Goal: Task Accomplishment & Management: Use online tool/utility

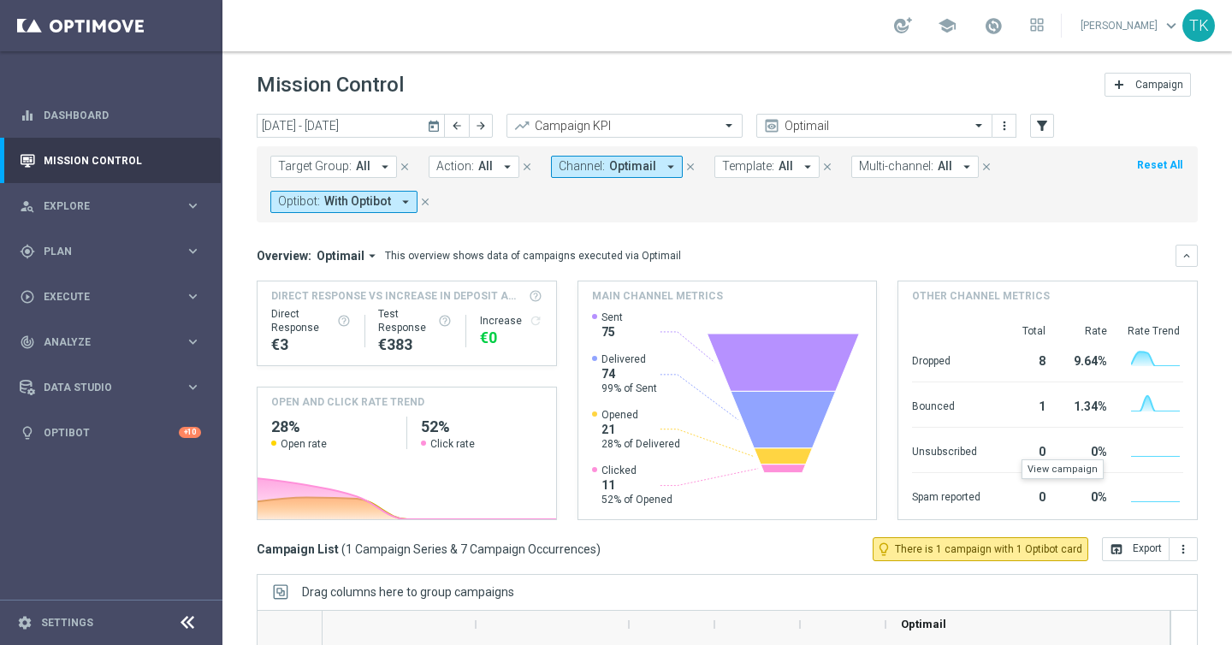
scroll to position [56, 0]
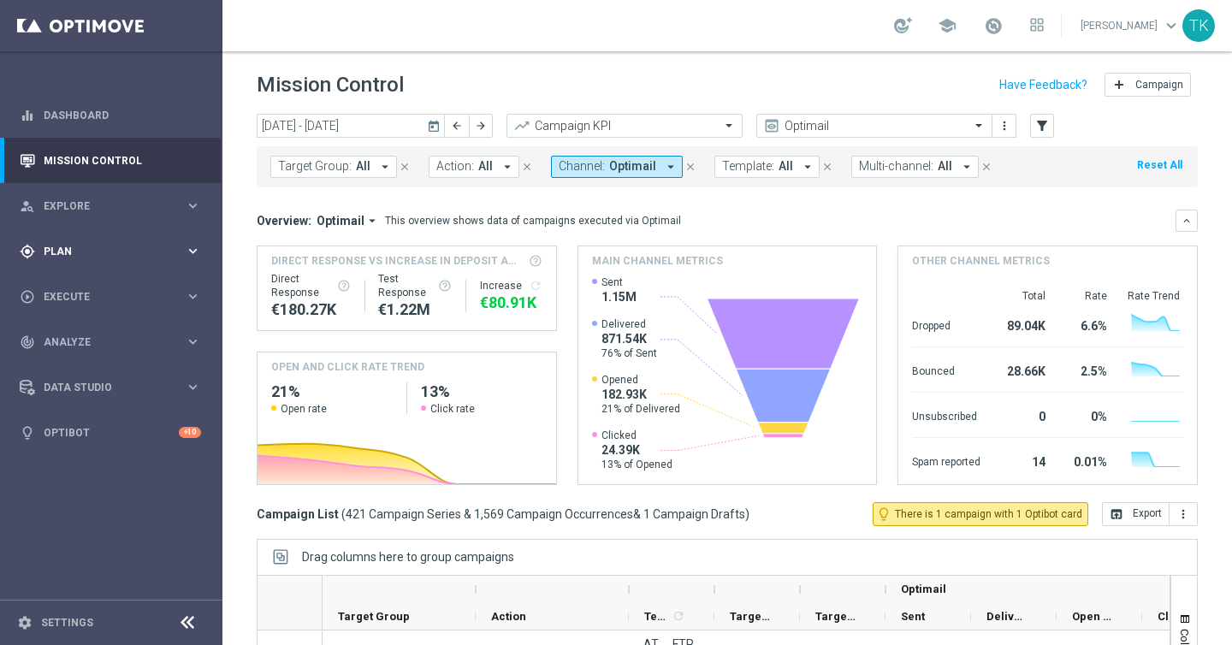
click at [171, 255] on span "Plan" at bounding box center [114, 251] width 141 height 10
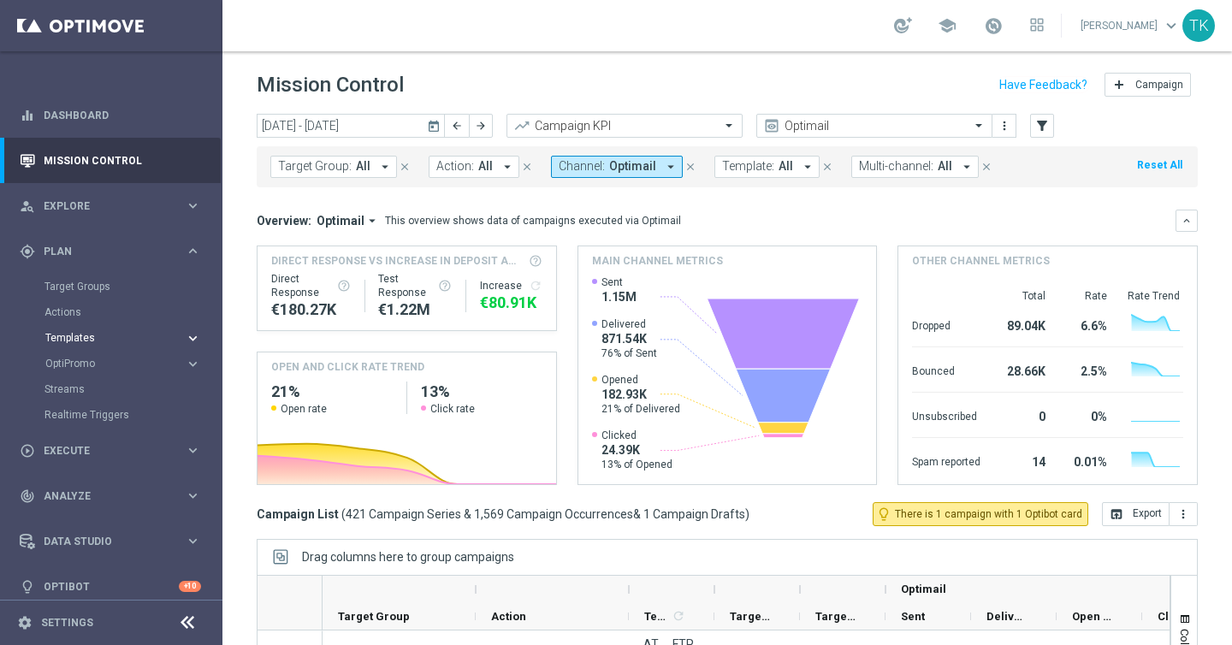
click at [185, 342] on icon "keyboard_arrow_right" at bounding box center [193, 338] width 16 height 16
click at [79, 369] on link "Optimail" at bounding box center [115, 364] width 125 height 14
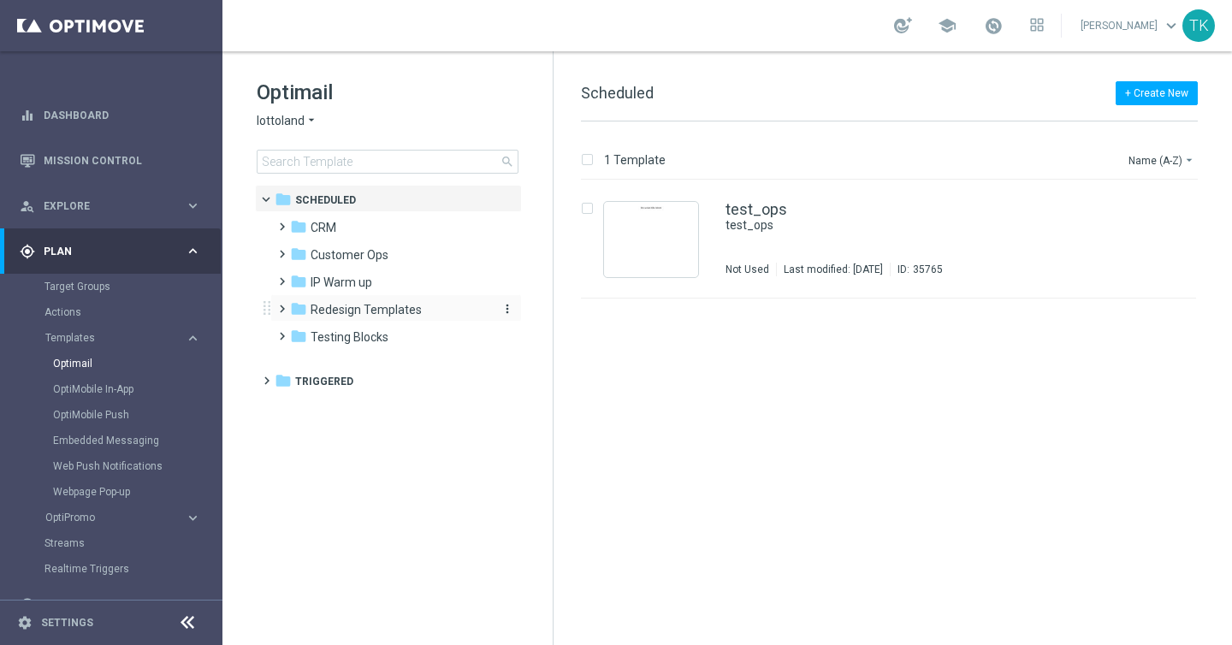
click at [396, 318] on div "folder Redesign Templates" at bounding box center [388, 310] width 197 height 20
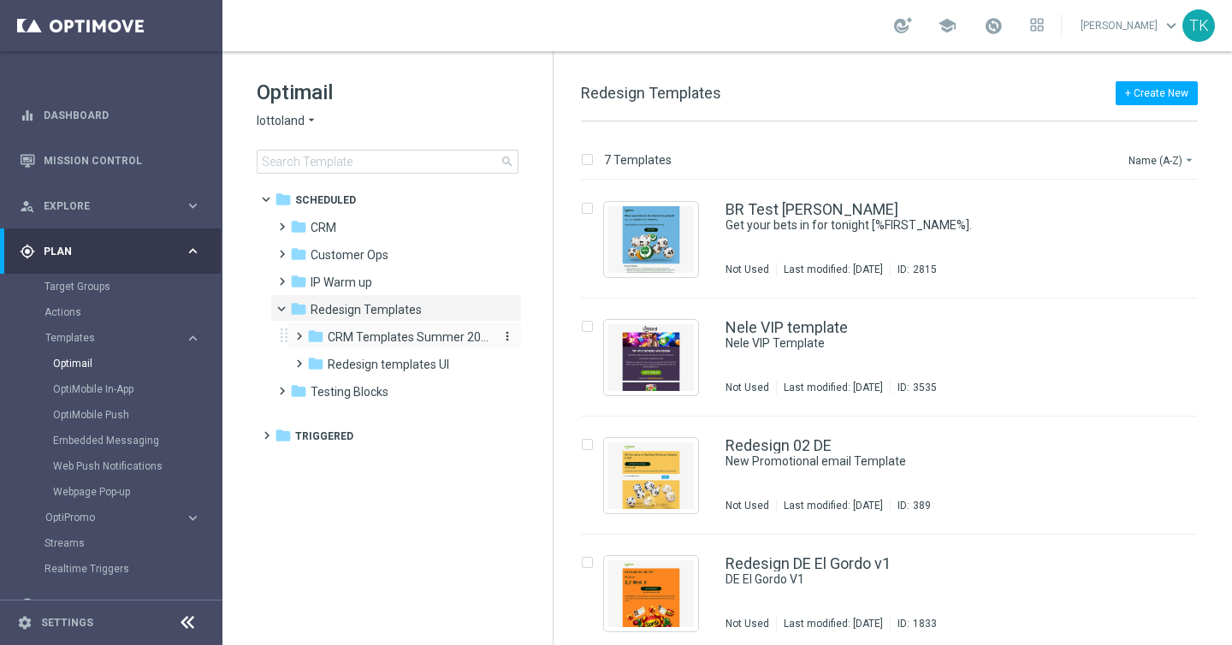
click at [419, 338] on span "CRM Templates Summer 2025" at bounding box center [409, 336] width 162 height 15
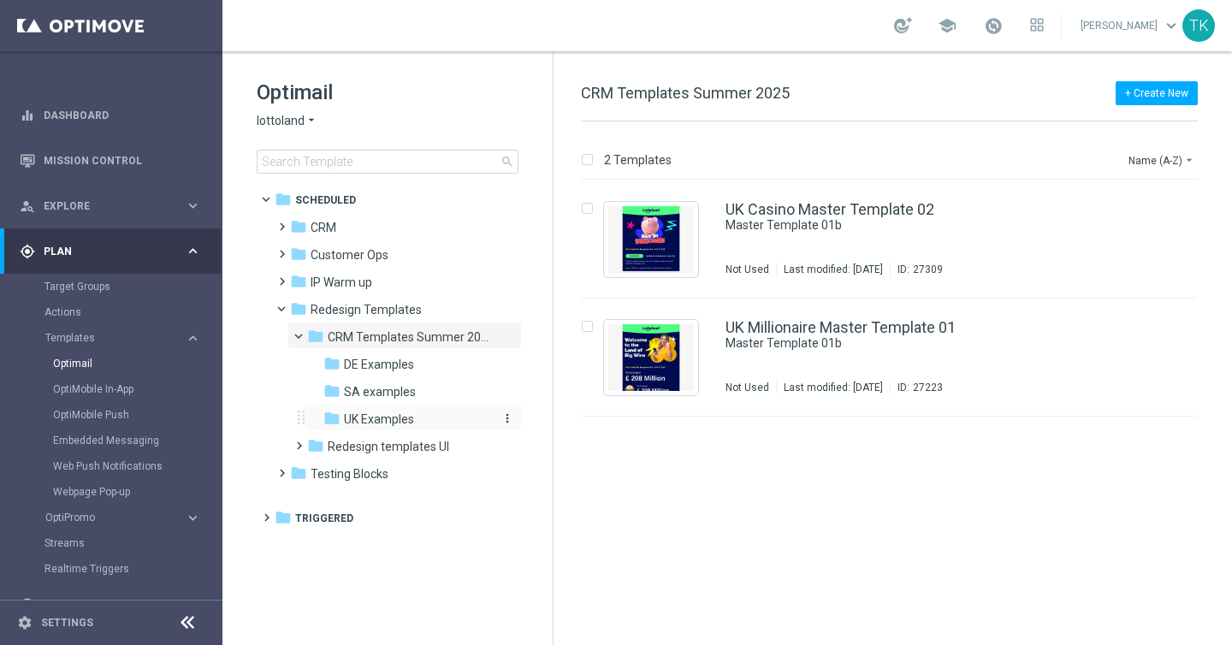
click at [381, 412] on span "UK Examples" at bounding box center [379, 418] width 70 height 15
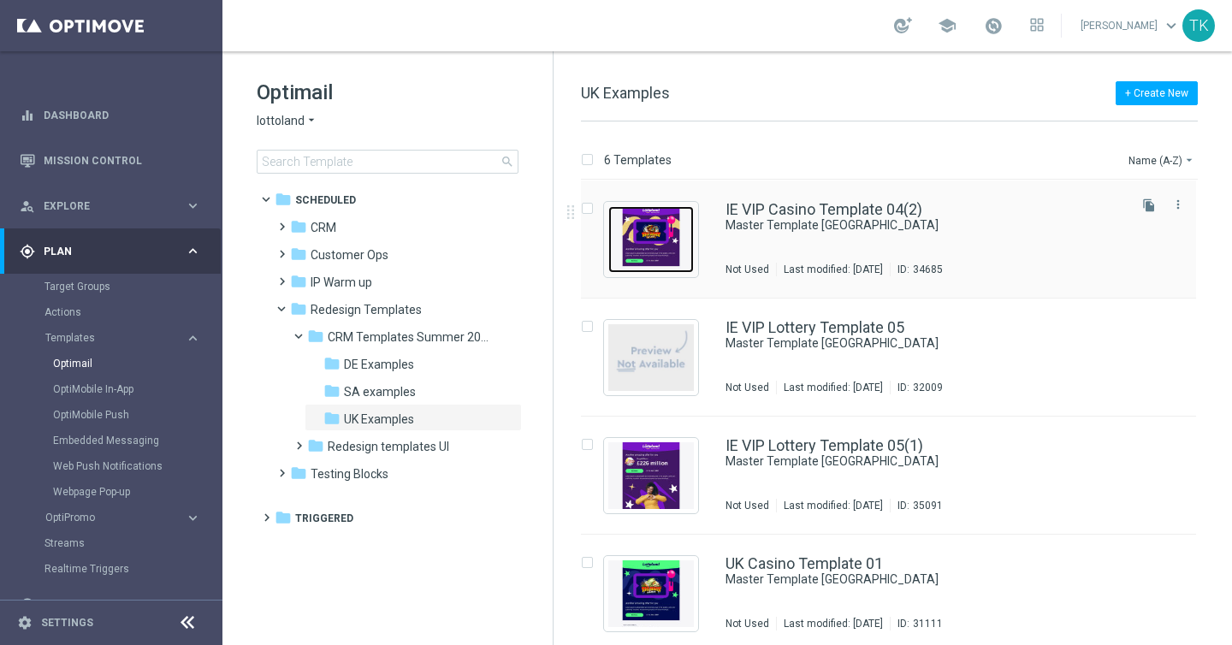
click at [659, 235] on img "Press SPACE to select this row." at bounding box center [651, 239] width 86 height 67
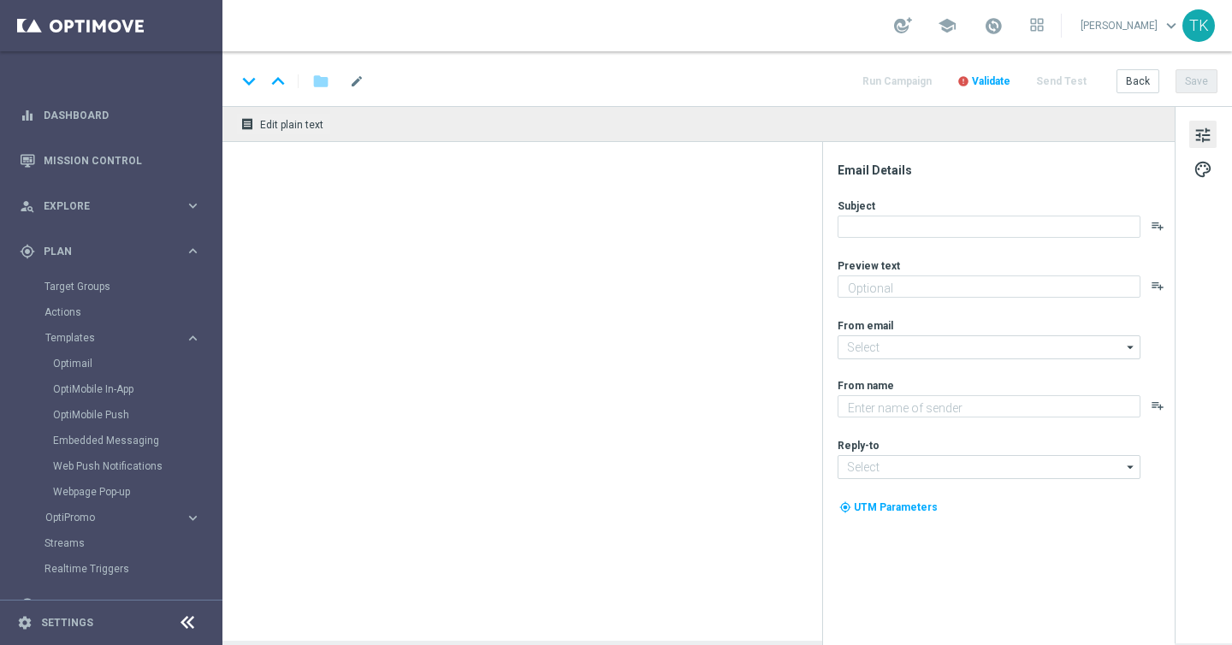
type textarea "preview text"
type input "mail@crm.lottoland.com"
type textarea "Lottoland"
type input "support@lottoland.co.uk"
